Goal: Task Accomplishment & Management: Manage account settings

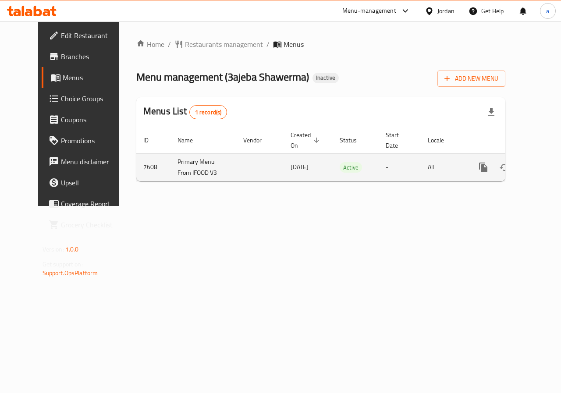
click at [542, 171] on icon "enhanced table" at bounding box center [547, 167] width 11 height 11
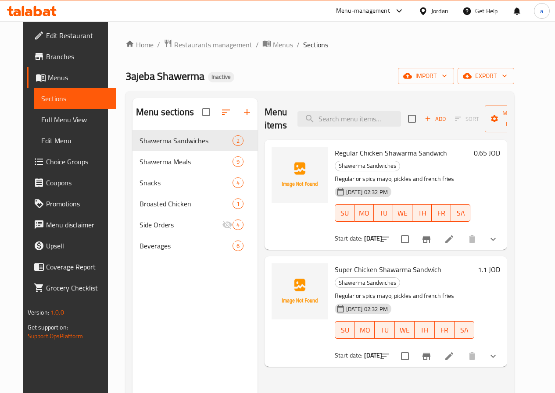
click at [41, 114] on span "Full Menu View" at bounding box center [75, 119] width 68 height 11
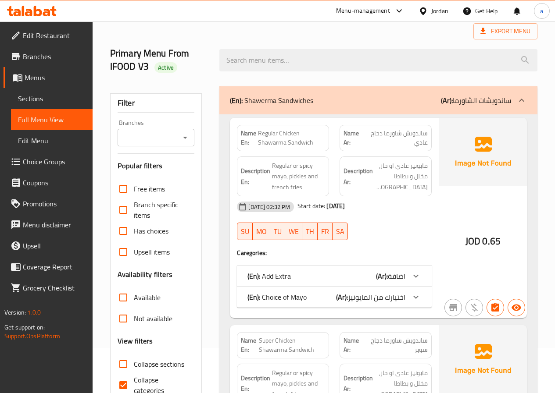
scroll to position [44, 0]
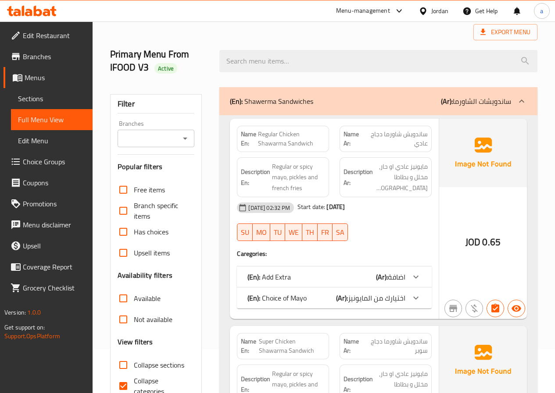
click at [46, 96] on span "Sections" at bounding box center [52, 98] width 68 height 11
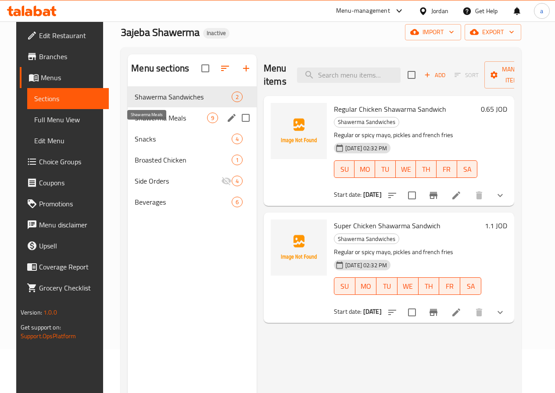
click at [151, 123] on span "Shawerma Meals" at bounding box center [171, 118] width 72 height 11
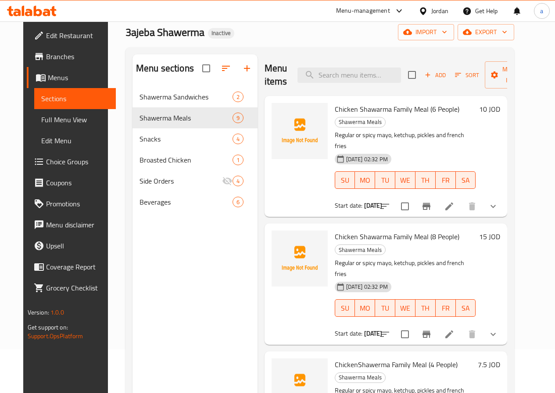
scroll to position [44, 0]
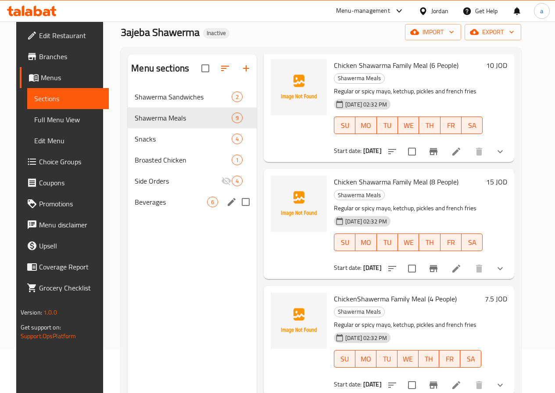
click at [146, 207] on span "Beverages" at bounding box center [171, 202] width 72 height 11
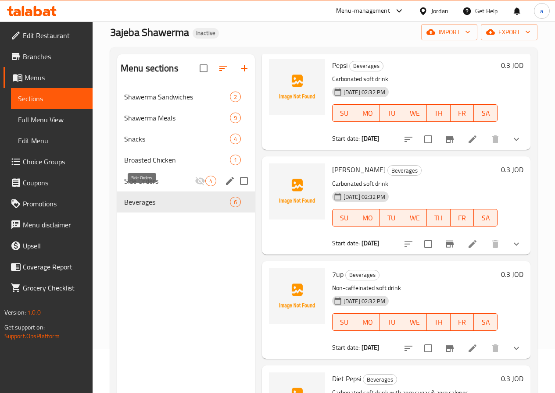
click at [159, 186] on span "Side Orders" at bounding box center [159, 181] width 71 height 11
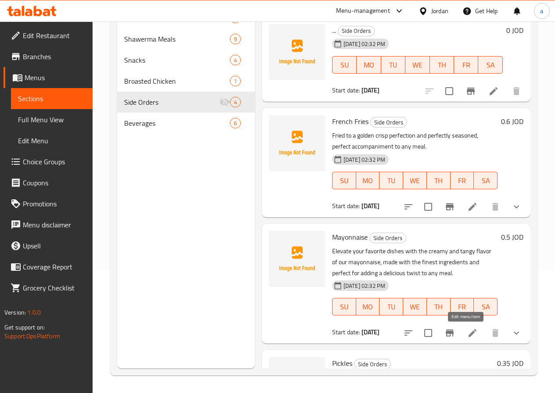
click at [467, 336] on icon at bounding box center [472, 333] width 11 height 11
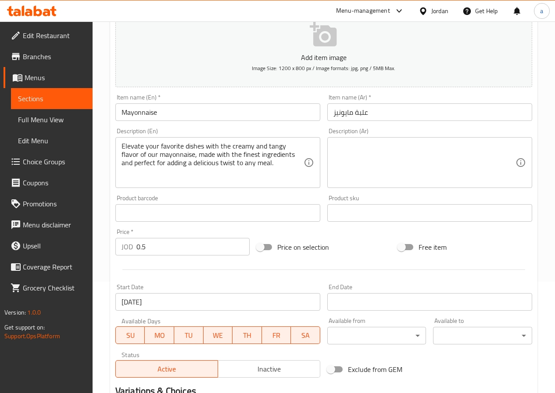
scroll to position [132, 0]
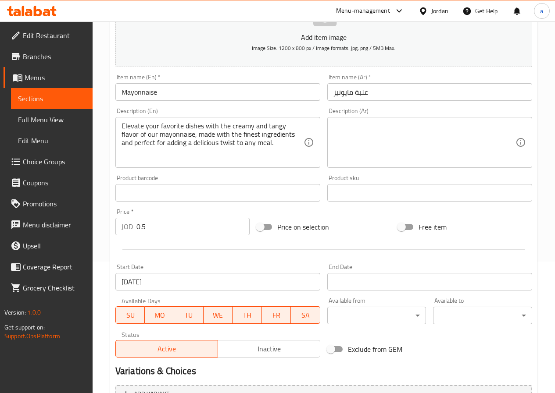
click at [228, 89] on input "Mayonnaise" at bounding box center [217, 92] width 205 height 18
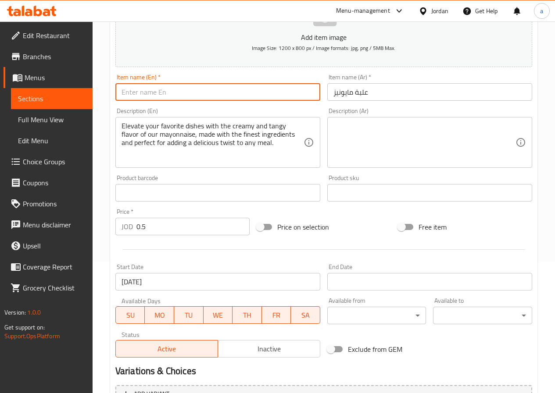
type input "="
